Goal: Task Accomplishment & Management: Manage account settings

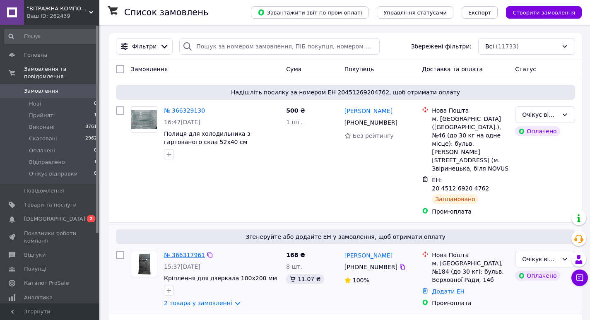
click at [184, 252] on link "№ 366317961" at bounding box center [184, 255] width 41 height 7
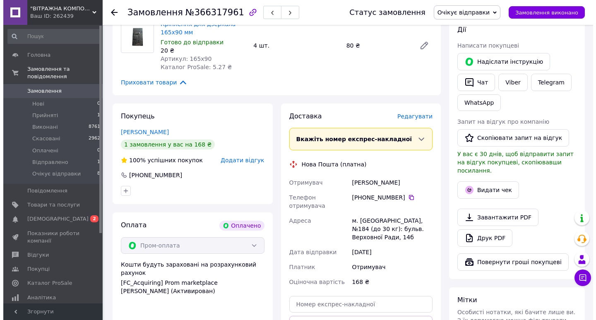
scroll to position [166, 0]
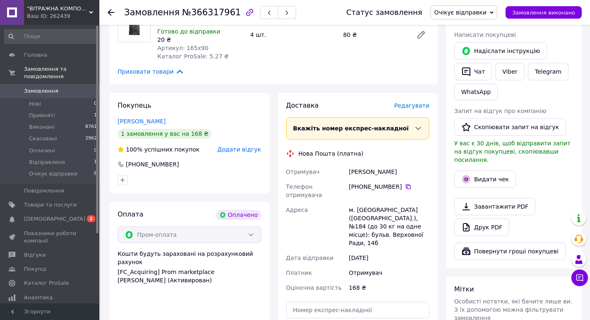
click at [415, 105] on span "Редагувати" at bounding box center [411, 105] width 35 height 7
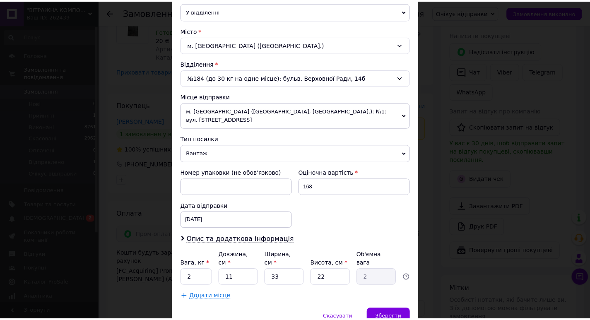
scroll to position [207, 0]
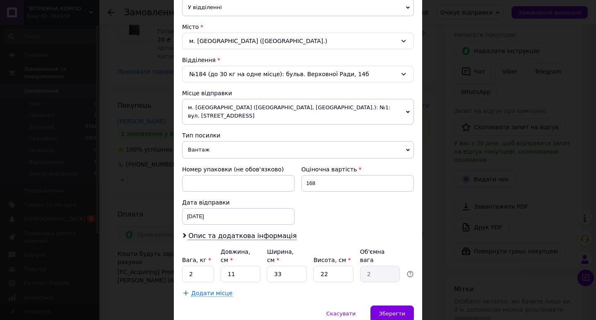
click at [431, 226] on div "× Редагування доставки Спосіб доставки Нова Пошта (платна) Платник Отримувач Ві…" at bounding box center [298, 160] width 596 height 320
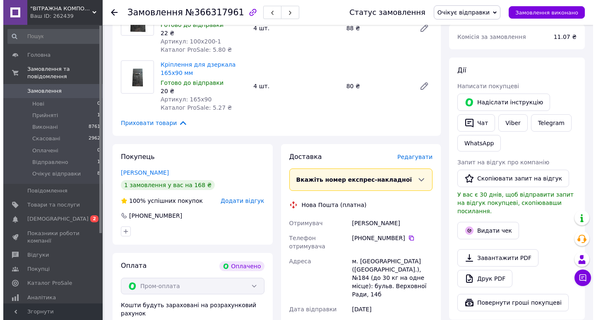
scroll to position [124, 0]
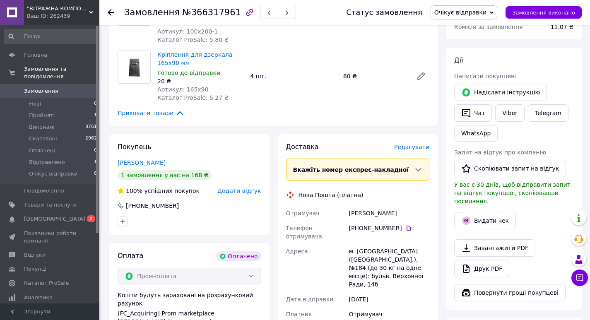
click at [414, 147] on span "Редагувати" at bounding box center [411, 147] width 35 height 7
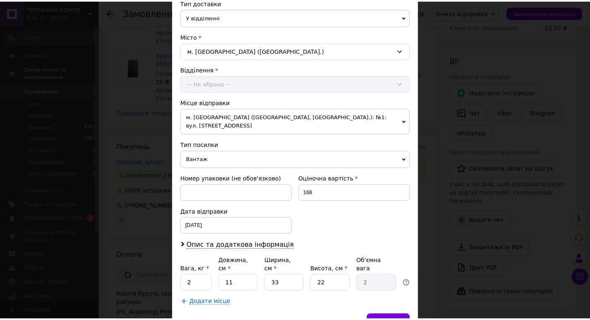
scroll to position [207, 0]
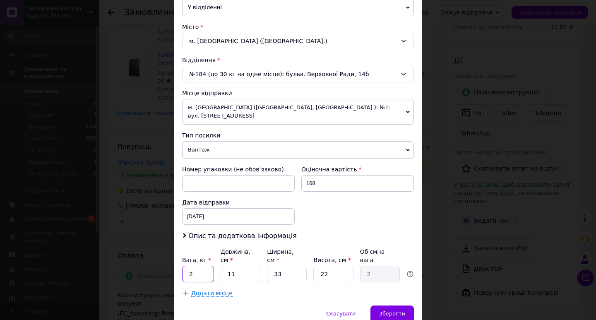
drag, startPoint x: 196, startPoint y: 255, endPoint x: 188, endPoint y: 258, distance: 8.6
click at [188, 266] on input "2" at bounding box center [198, 274] width 32 height 17
click at [190, 266] on input "15" at bounding box center [198, 274] width 32 height 17
type input "1.5"
drag, startPoint x: 287, startPoint y: 259, endPoint x: 275, endPoint y: 259, distance: 12.0
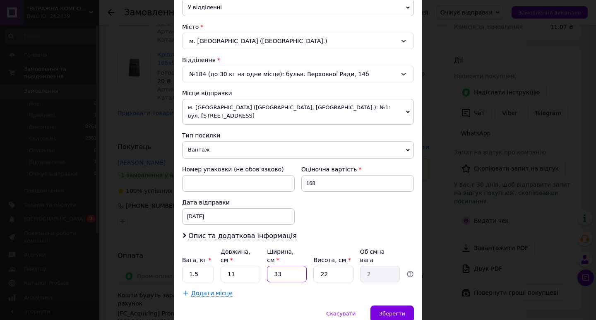
click at [275, 266] on input "33" at bounding box center [287, 274] width 40 height 17
type input "2"
type input "0.12"
type input "21"
type input "1.27"
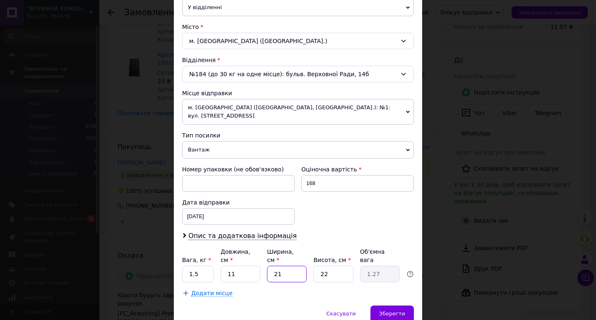
type input "21"
drag, startPoint x: 332, startPoint y: 258, endPoint x: 317, endPoint y: 257, distance: 15.3
click at [317, 266] on input "22" at bounding box center [333, 274] width 40 height 17
type input "3"
type input "0.17"
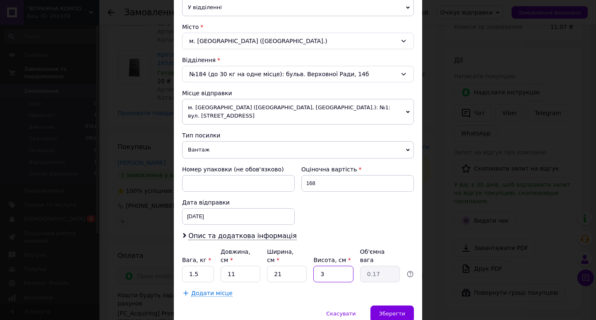
type input "3"
click at [323, 207] on div "Номер упаковки (не обов'язково) Оціночна вартість 168 Дата відправки [DATE] < 2…" at bounding box center [298, 195] width 239 height 66
click at [204, 208] on div "[DATE] < 2025 > < Октябрь > Пн Вт Ср Чт Пт Сб Вс 29 30 1 2 3 4 5 6 7 8 9 10 11 …" at bounding box center [238, 216] width 113 height 17
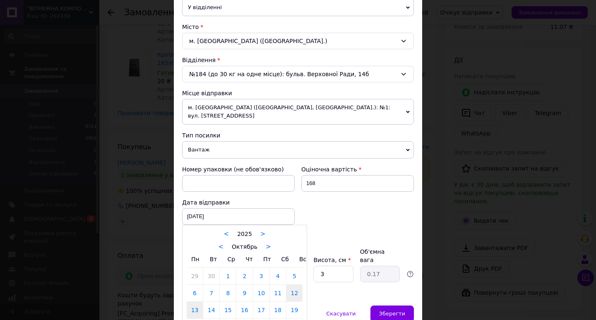
click at [191, 302] on link "13" at bounding box center [195, 310] width 16 height 17
type input "[DATE]"
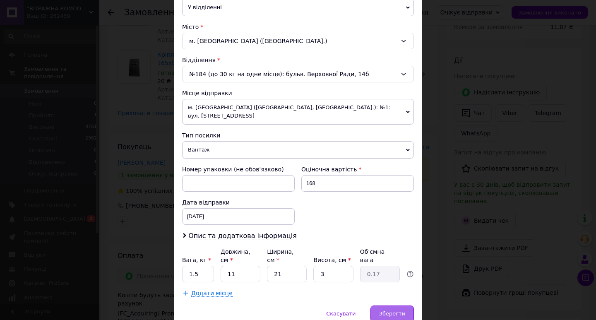
click at [388, 311] on span "Зберегти" at bounding box center [392, 314] width 26 height 6
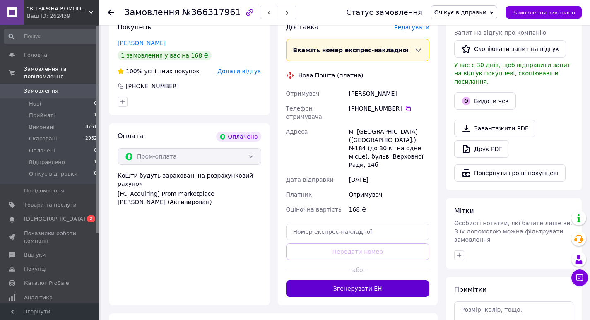
scroll to position [248, 0]
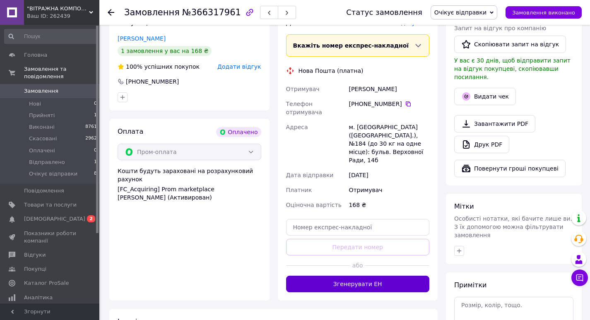
click at [366, 276] on button "Згенерувати ЕН" at bounding box center [358, 284] width 144 height 17
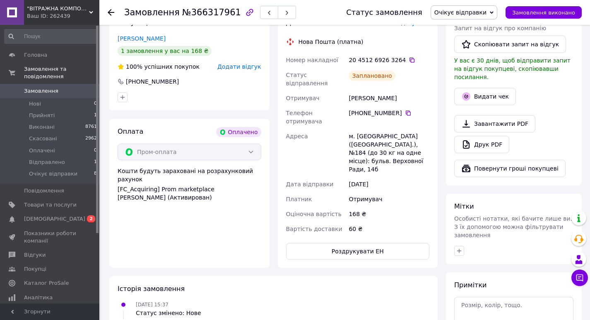
scroll to position [0, 0]
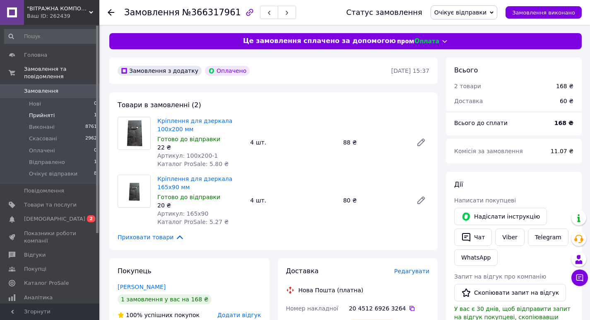
click at [57, 110] on li "Прийняті 1" at bounding box center [51, 116] width 102 height 12
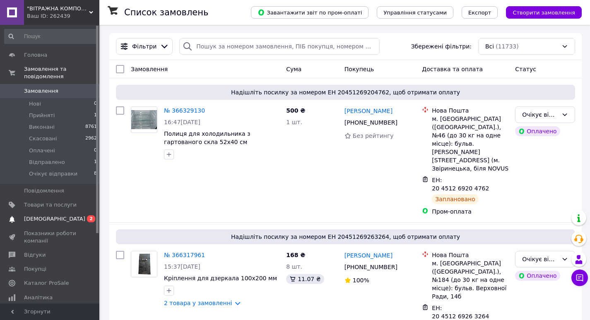
click at [85, 215] on span "0 2" at bounding box center [88, 218] width 23 height 7
click at [85, 305] on link "Інструменти веб-майстра та SEO" at bounding box center [51, 316] width 102 height 22
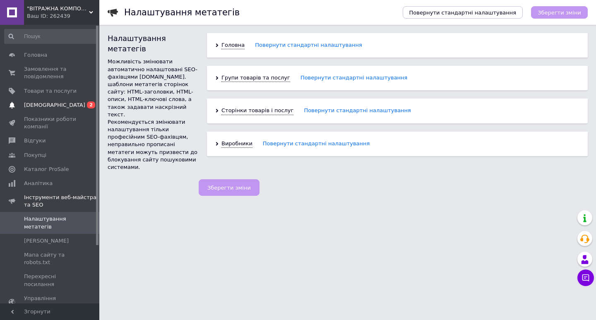
click at [86, 102] on span "0 2" at bounding box center [88, 104] width 23 height 7
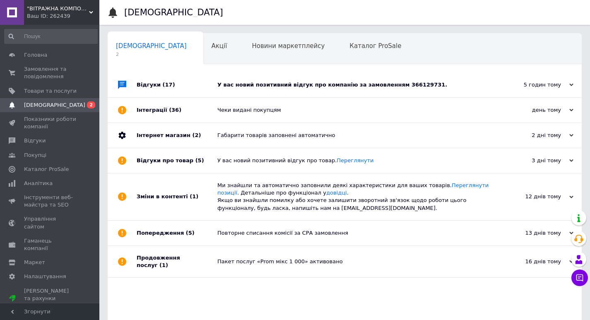
click at [267, 85] on div "У вас новий позитивний відгук про компанію за замовленням 366129731." at bounding box center [353, 84] width 273 height 7
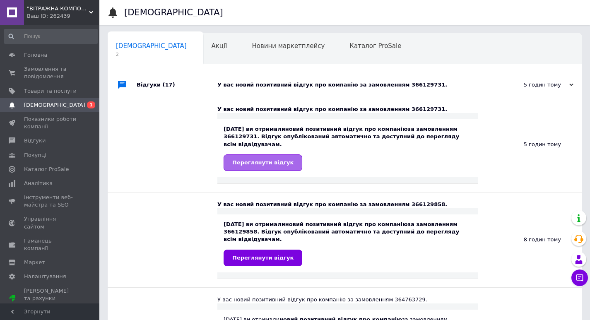
click at [264, 159] on span "Переглянути відгук" at bounding box center [262, 162] width 61 height 6
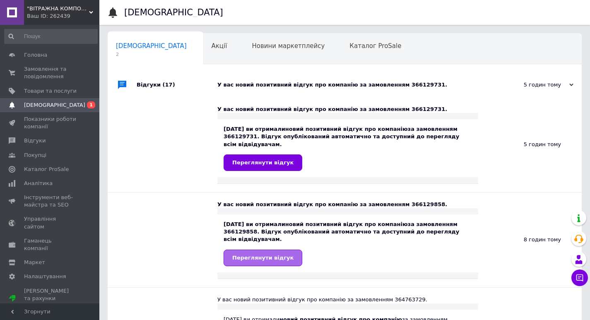
click at [272, 255] on span "Переглянути відгук" at bounding box center [262, 258] width 61 height 6
click at [26, 69] on span "Замовлення та повідомлення" at bounding box center [50, 72] width 53 height 15
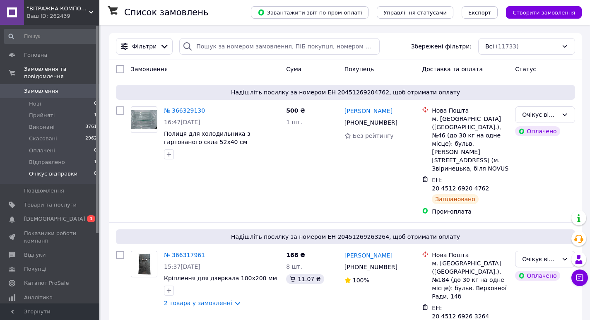
click at [62, 168] on li "Очікує відправки 8" at bounding box center [51, 176] width 102 height 16
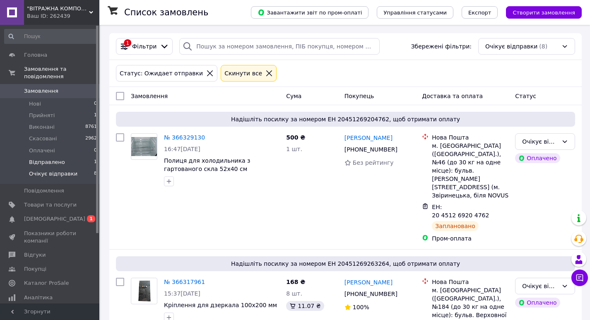
click at [54, 159] on span "Відправлено" at bounding box center [47, 162] width 36 height 7
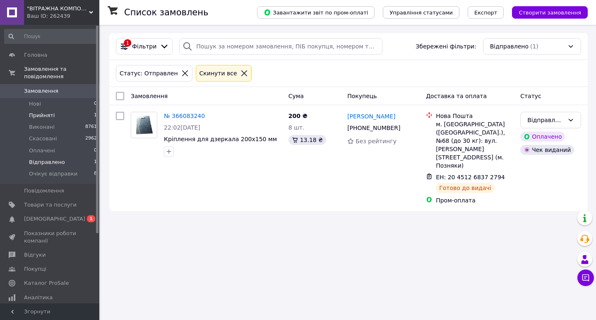
click at [40, 112] on span "Прийняті" at bounding box center [42, 115] width 26 height 7
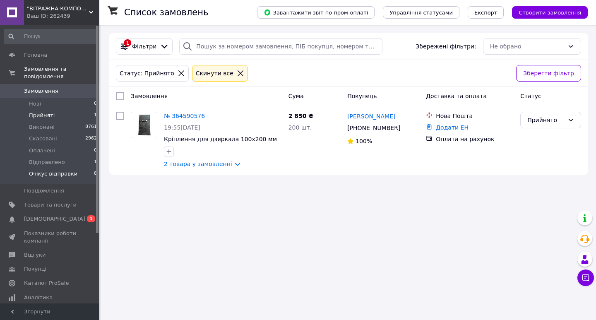
click at [46, 170] on span "Очікує відправки" at bounding box center [53, 173] width 48 height 7
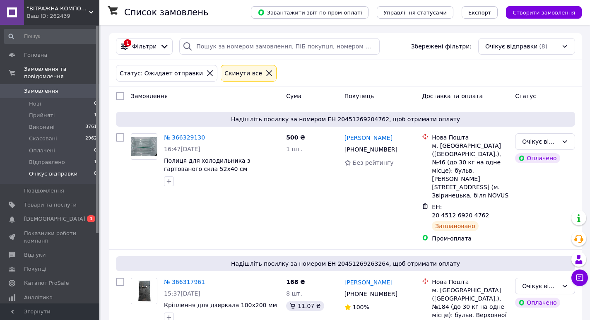
click at [75, 215] on span "[DEMOGRAPHIC_DATA]" at bounding box center [50, 218] width 53 height 7
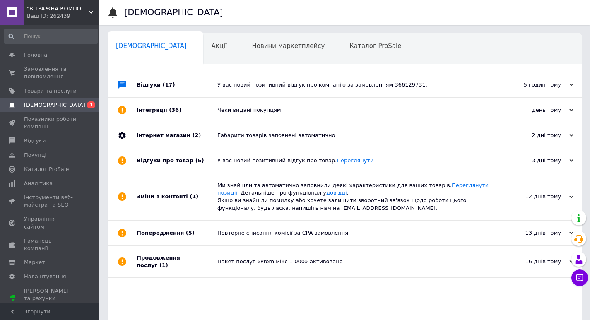
click at [163, 82] on span "(17)" at bounding box center [169, 85] width 12 height 6
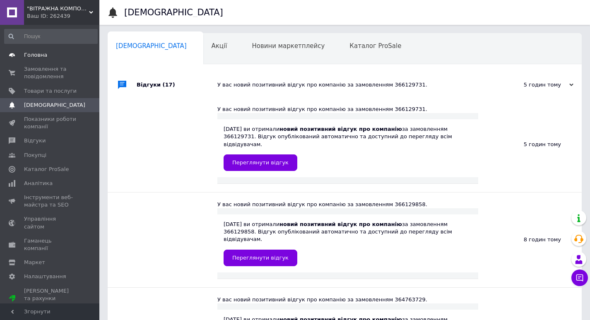
click at [33, 55] on span "Головна" at bounding box center [35, 54] width 23 height 7
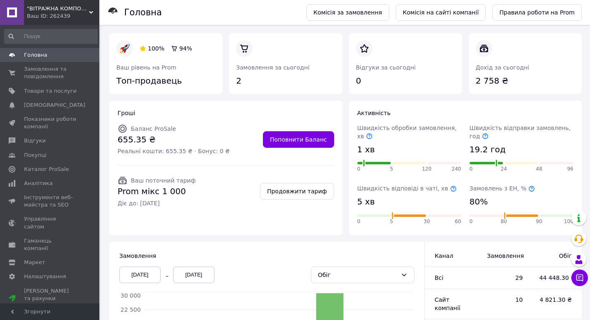
click at [36, 54] on span "Головна" at bounding box center [35, 54] width 23 height 7
click at [40, 76] on span "Замовлення та повідомлення" at bounding box center [50, 72] width 53 height 15
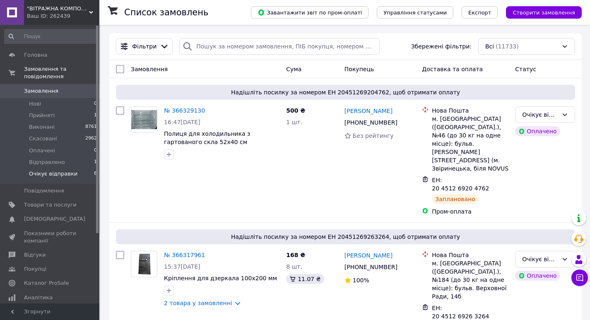
click at [62, 170] on span "Очікує відправки" at bounding box center [53, 173] width 48 height 7
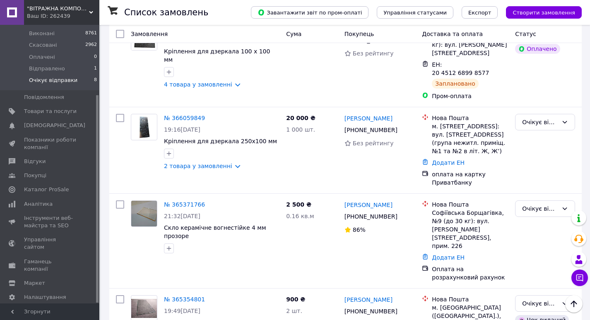
scroll to position [504, 0]
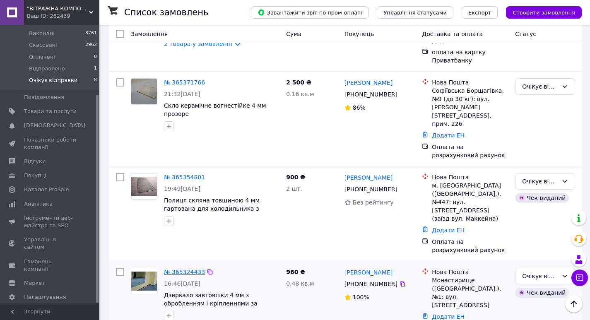
click at [185, 269] on link "№ 365324433" at bounding box center [184, 272] width 41 height 7
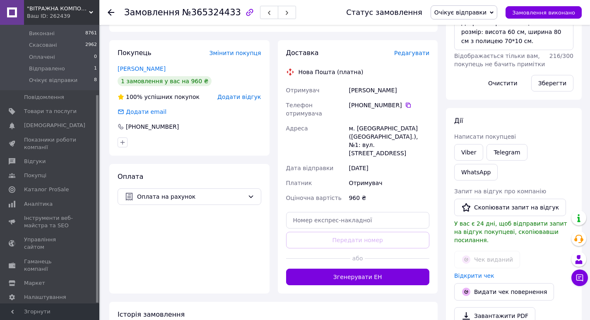
scroll to position [16, 0]
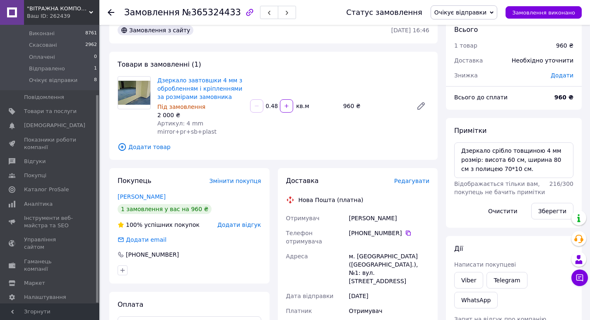
click at [111, 12] on use at bounding box center [111, 12] width 7 height 7
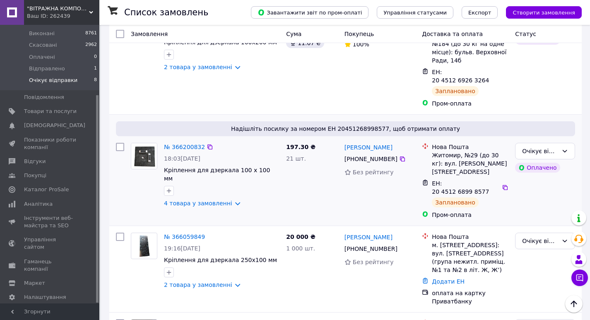
scroll to position [248, 0]
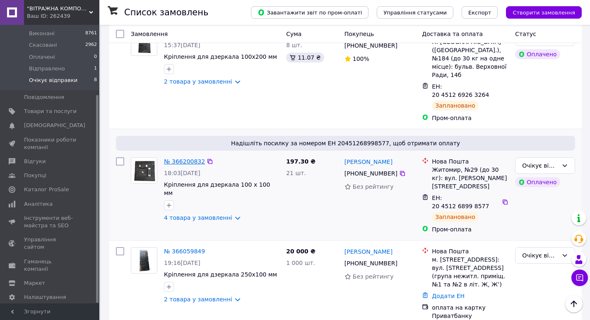
click at [186, 158] on link "№ 366200832" at bounding box center [184, 161] width 41 height 7
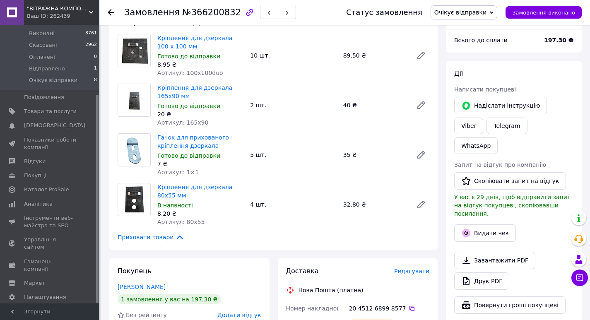
scroll to position [41, 0]
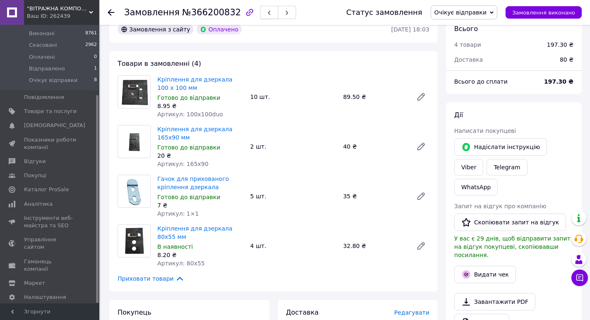
click at [267, 11] on icon "button" at bounding box center [269, 12] width 5 height 5
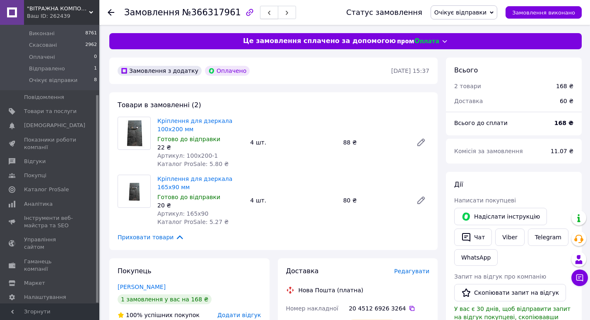
click at [268, 14] on use "button" at bounding box center [269, 13] width 2 height 5
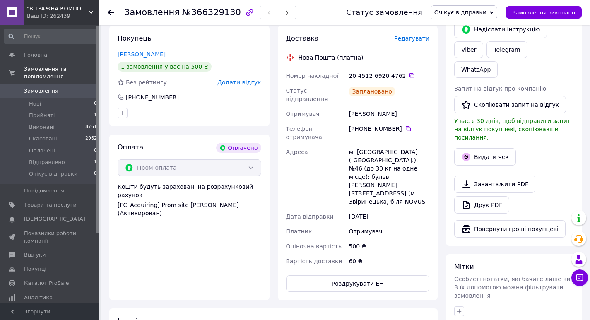
scroll to position [83, 0]
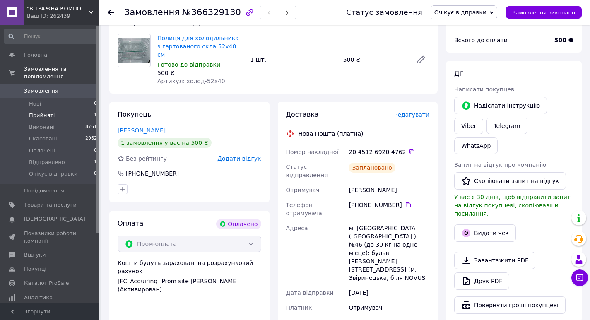
click at [58, 110] on li "Прийняті 1" at bounding box center [51, 116] width 102 height 12
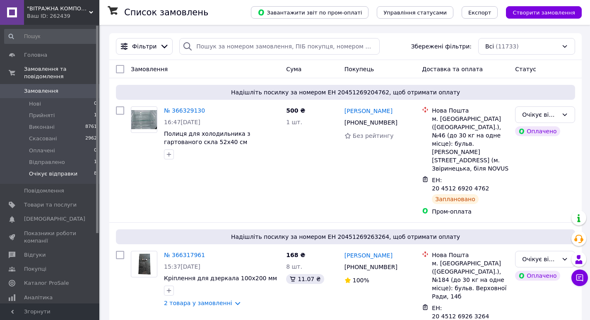
click at [43, 170] on span "Очікує відправки" at bounding box center [53, 173] width 48 height 7
